Goal: Information Seeking & Learning: Learn about a topic

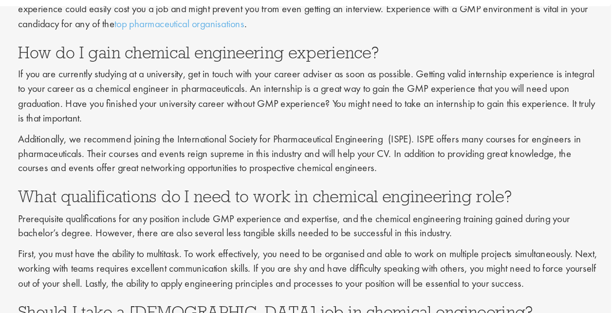
scroll to position [730, 0]
click at [264, 43] on link "top pharmaceutical organisations" at bounding box center [283, 45] width 99 height 10
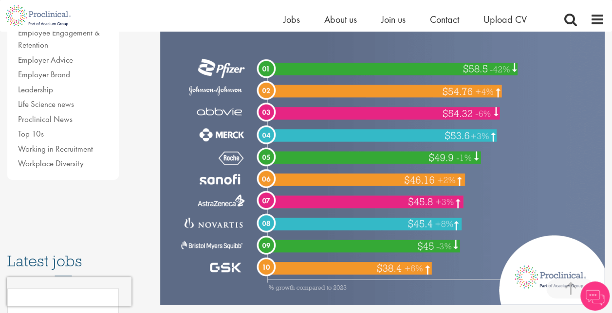
scroll to position [295, 0]
